Goal: Task Accomplishment & Management: Manage account settings

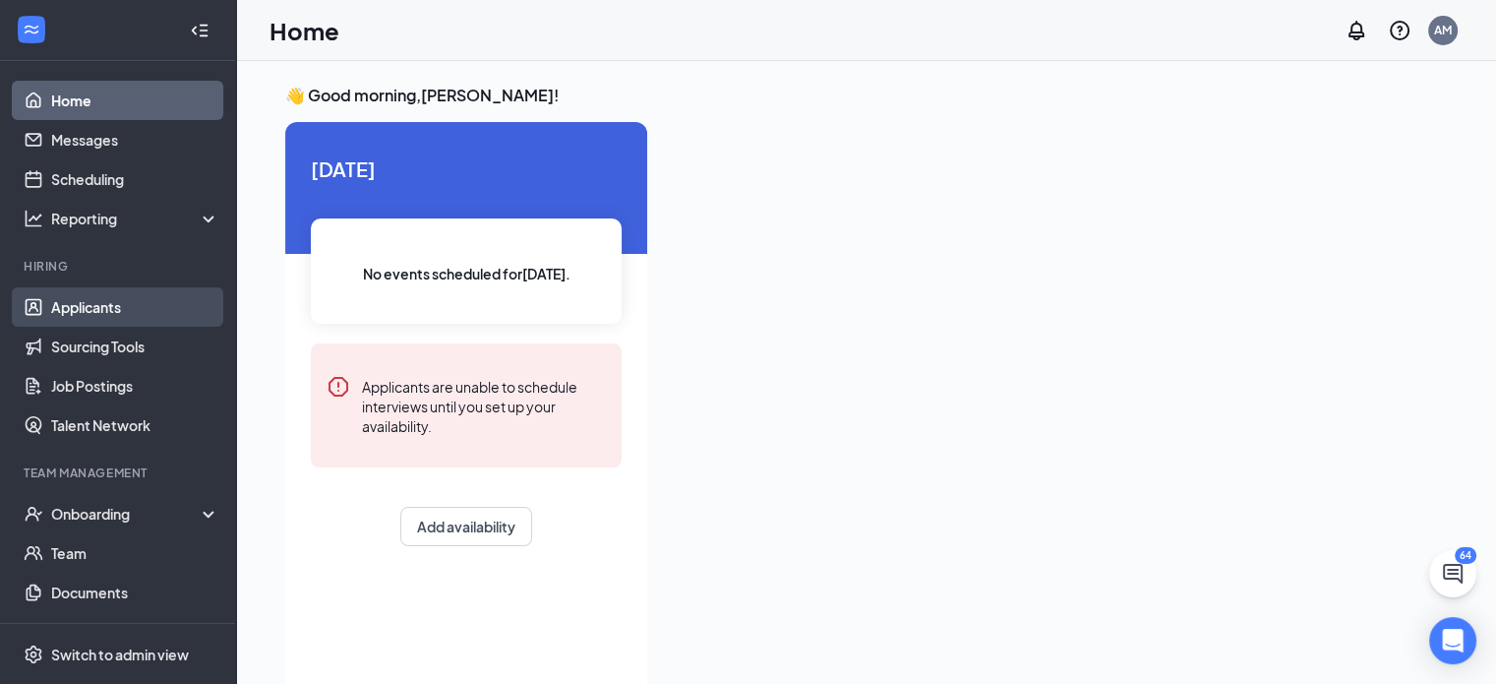
click at [75, 298] on link "Applicants" at bounding box center [135, 306] width 168 height 39
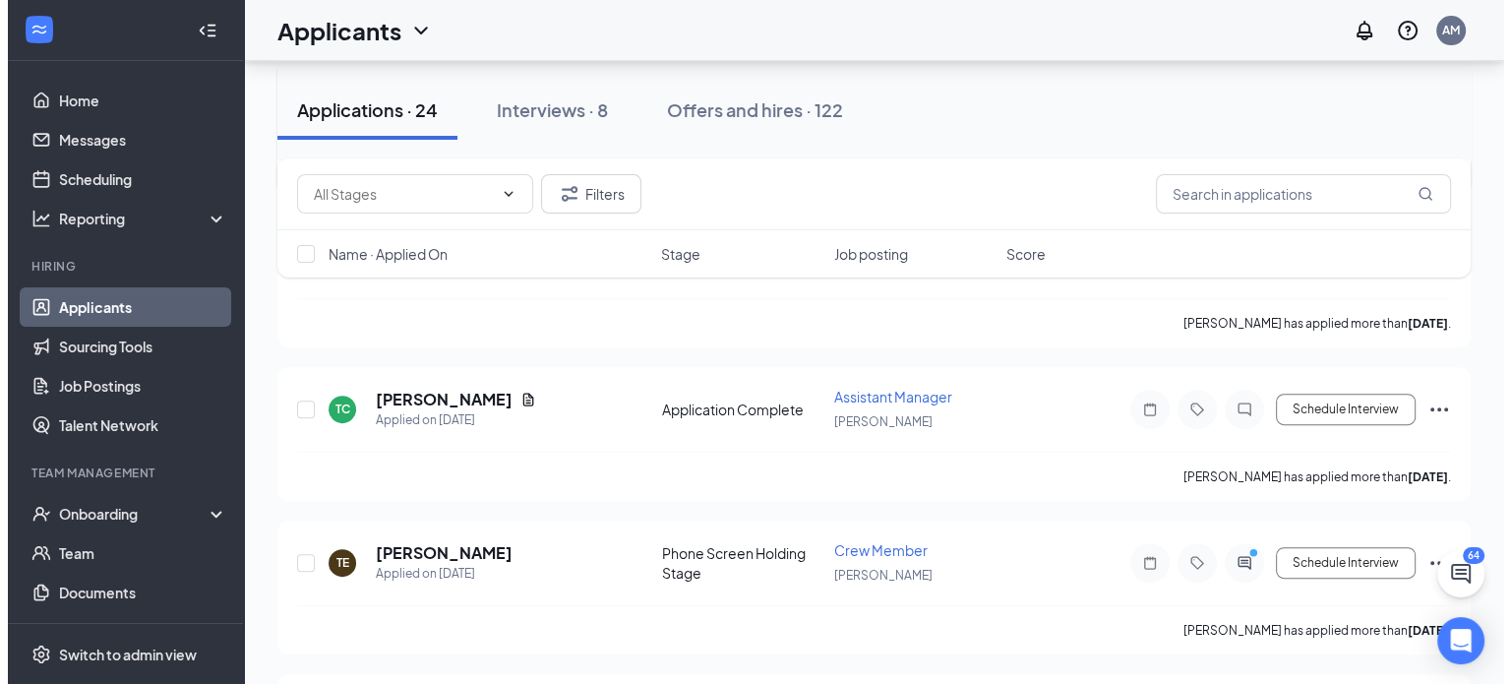
scroll to position [589, 0]
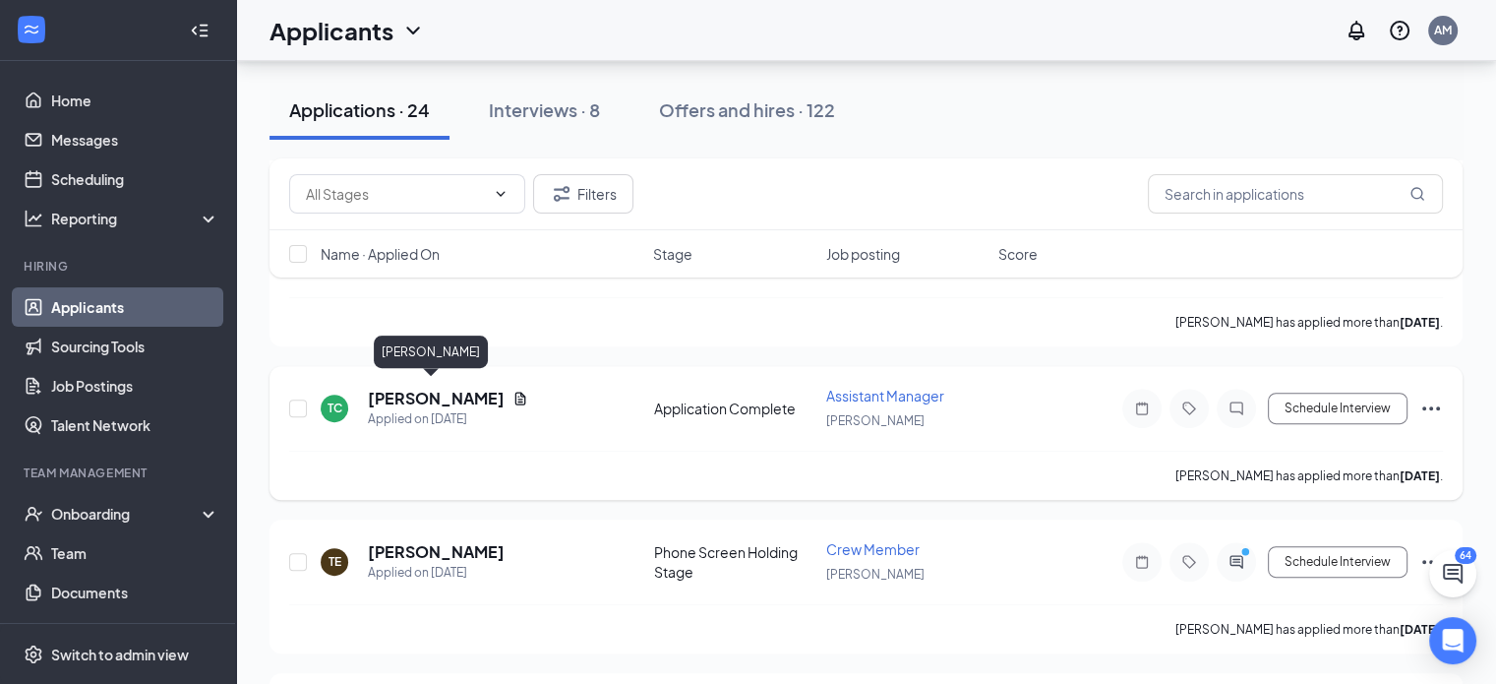
click at [433, 388] on h5 "[PERSON_NAME]" at bounding box center [436, 399] width 137 height 22
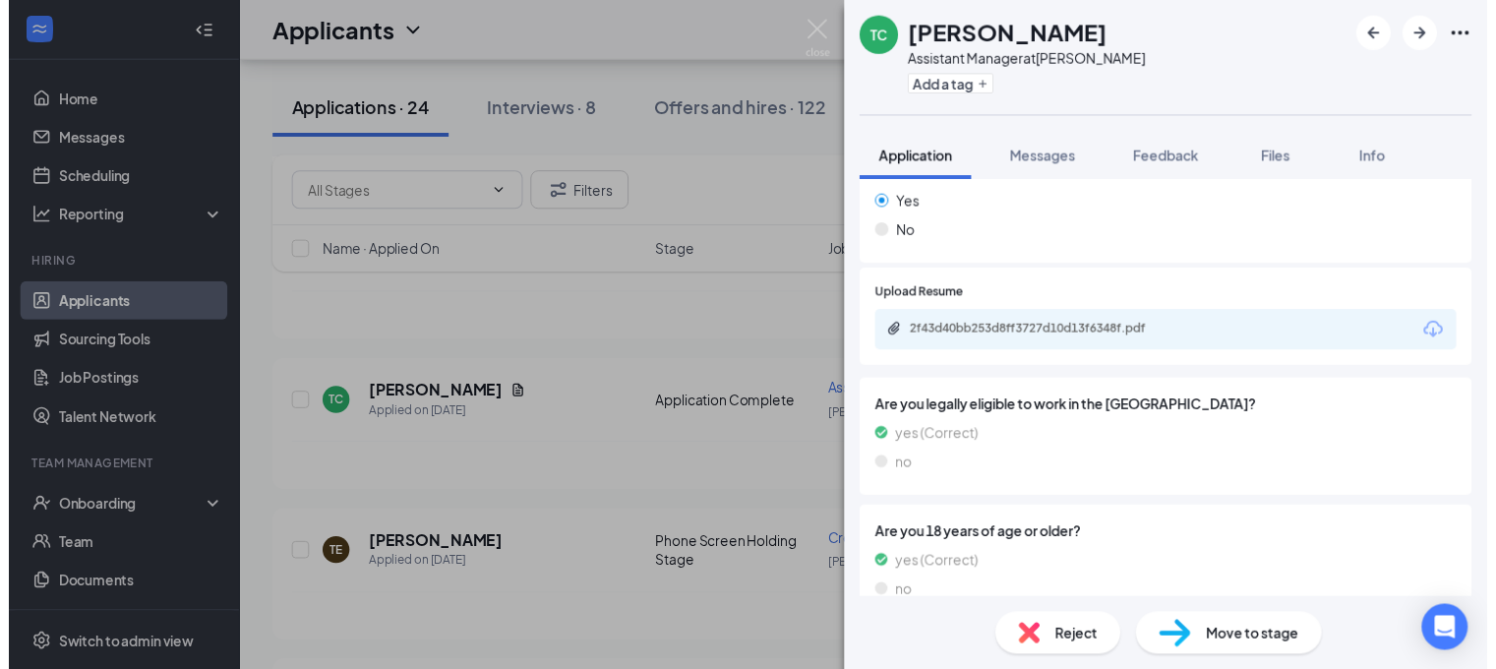
scroll to position [956, 0]
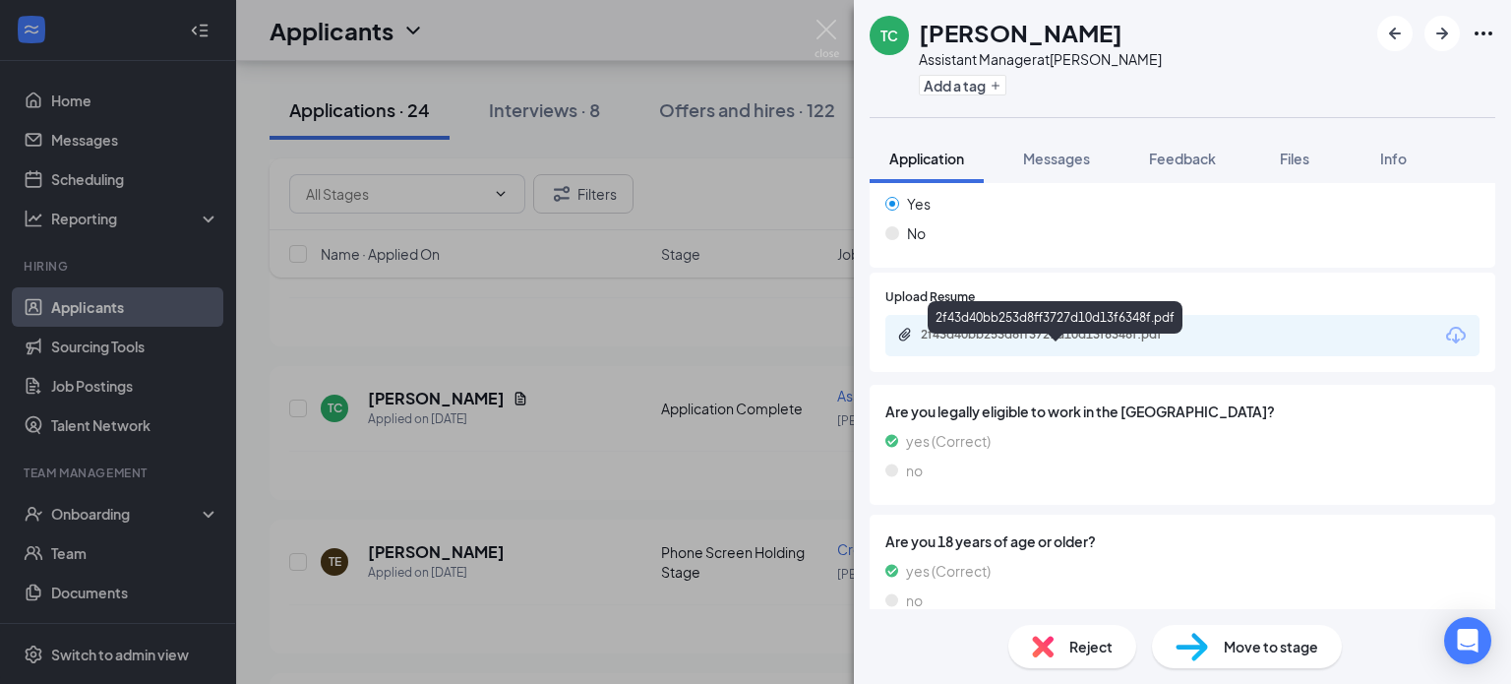
click at [1070, 342] on div "2f43d40bb253d8ff3727d10d13f6348f.pdf" at bounding box center [1058, 335] width 275 height 16
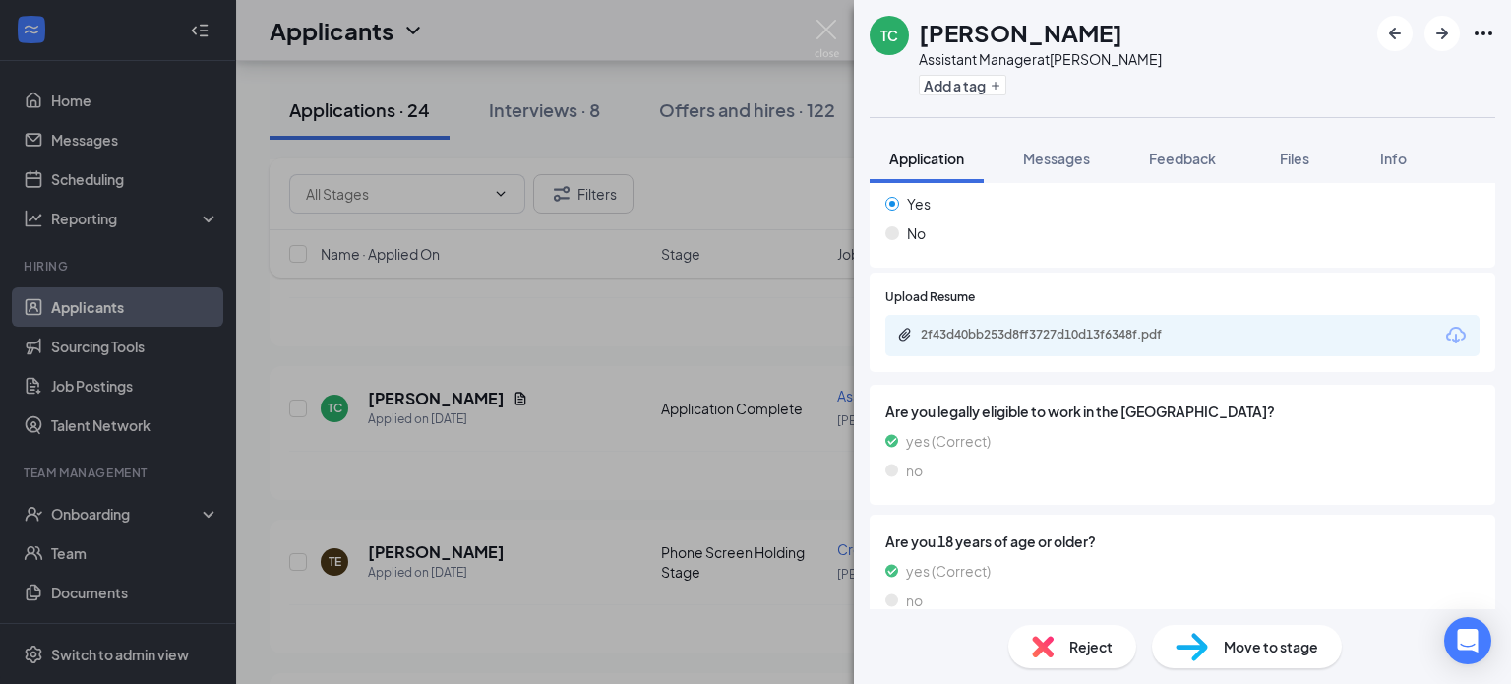
click at [811, 27] on div "TC [PERSON_NAME] Assistant Manager at [PERSON_NAME] Add a tag Application Messa…" at bounding box center [755, 342] width 1511 height 684
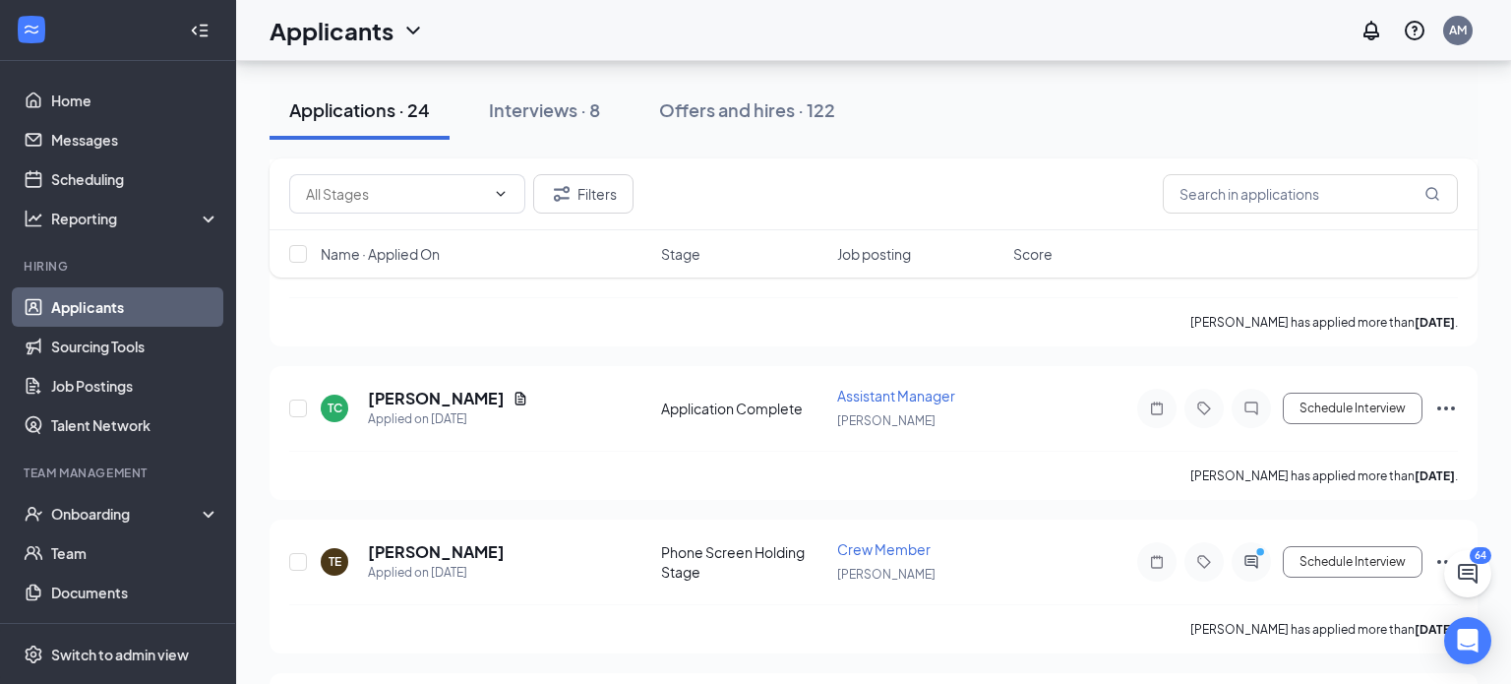
click at [828, 30] on div "Applicants AM" at bounding box center [873, 30] width 1275 height 61
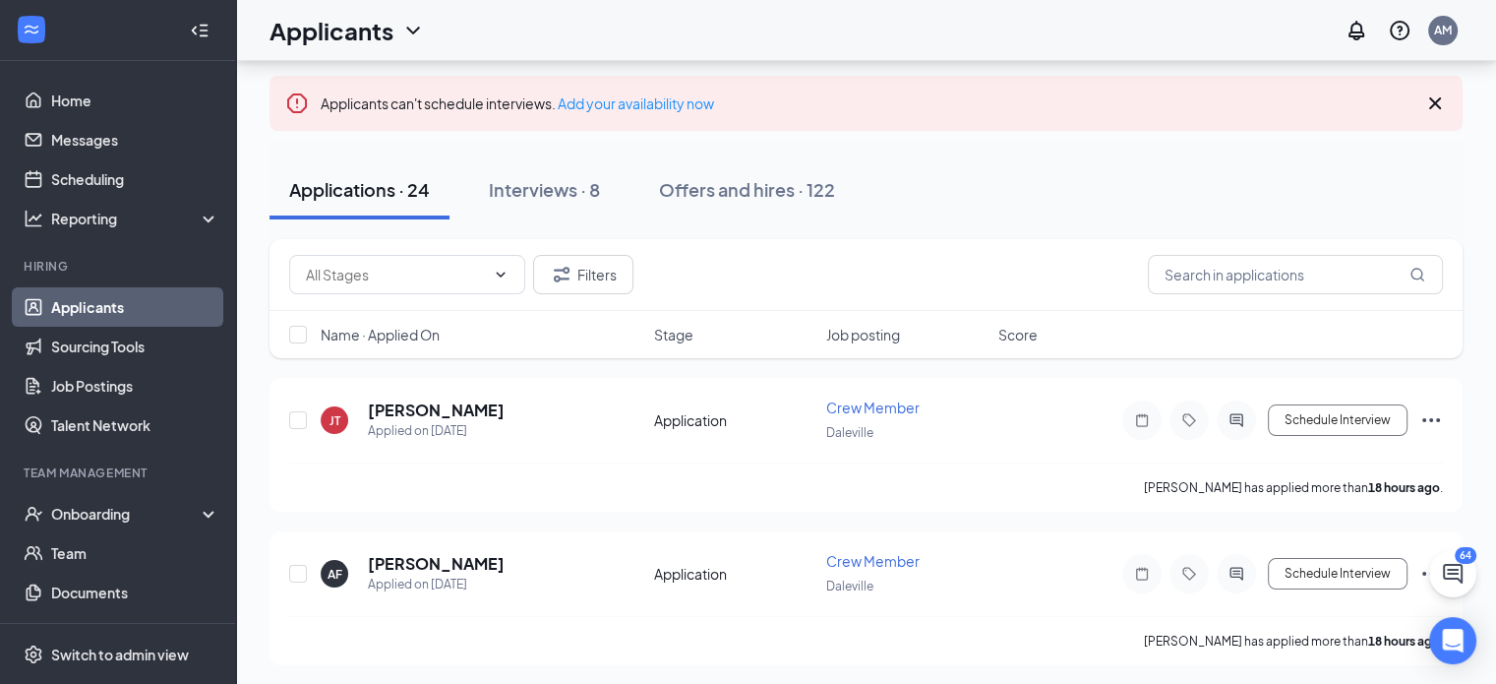
scroll to position [67, 0]
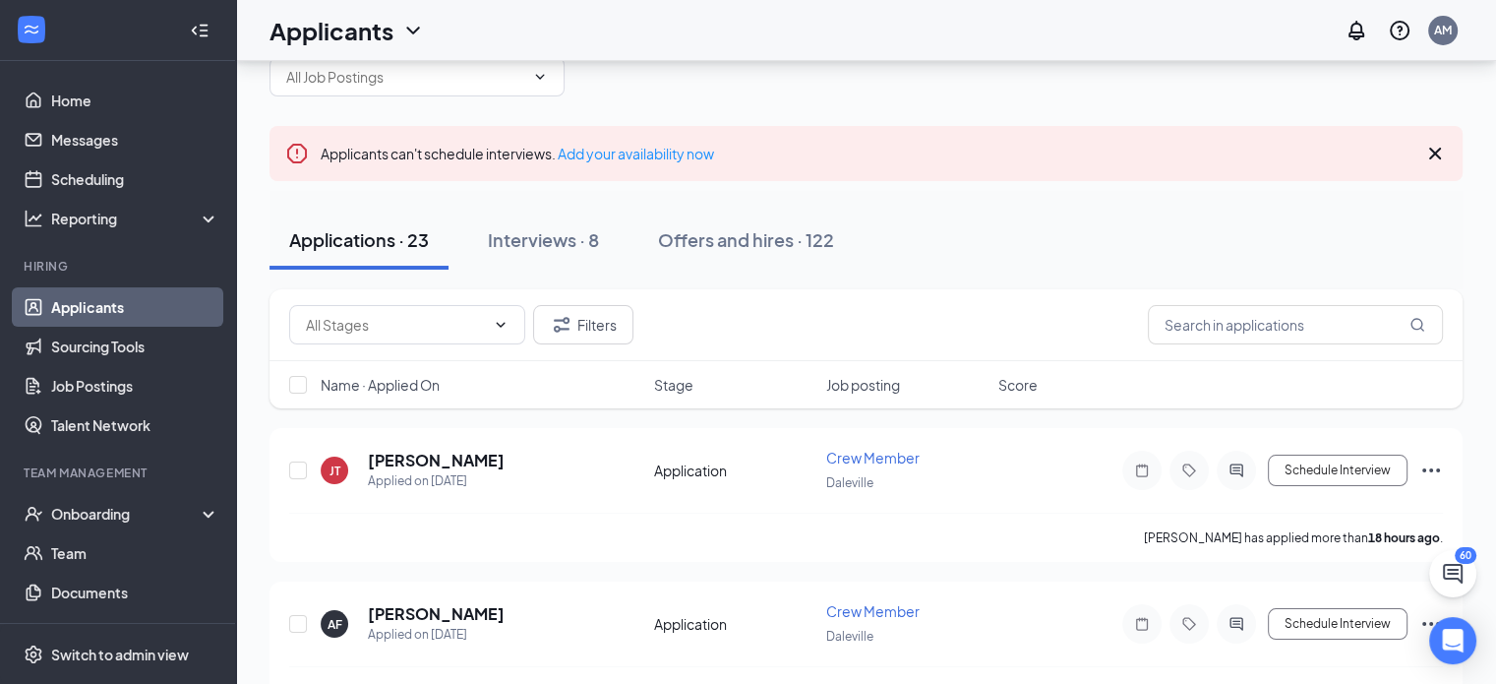
click at [1435, 148] on icon "Cross" at bounding box center [1435, 154] width 24 height 24
